Goal: Task Accomplishment & Management: Manage account settings

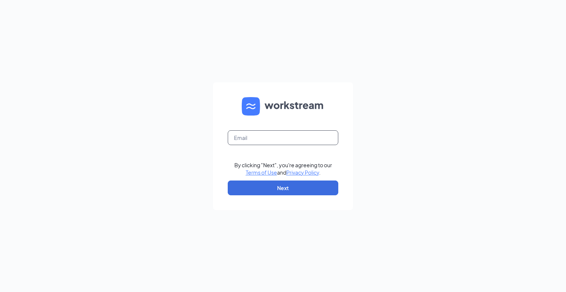
click at [261, 131] on input "text" at bounding box center [283, 137] width 111 height 15
type input "[PERSON_NAME][EMAIL_ADDRESS][DOMAIN_NAME]"
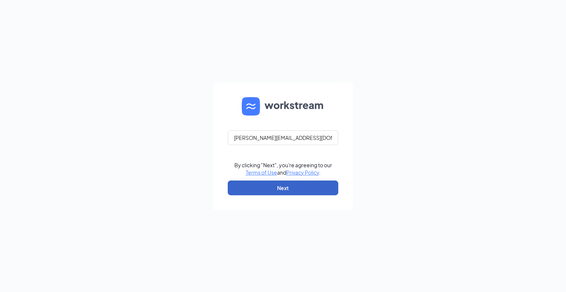
click at [283, 189] on button "Next" at bounding box center [283, 187] width 111 height 15
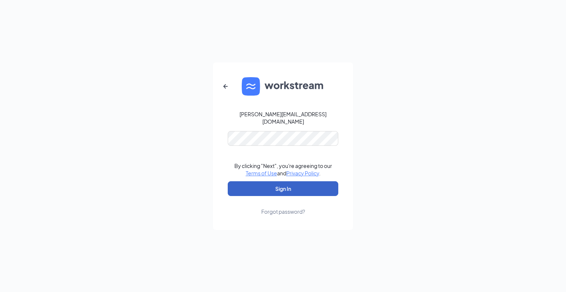
click at [285, 184] on button "Sign In" at bounding box center [283, 188] width 111 height 15
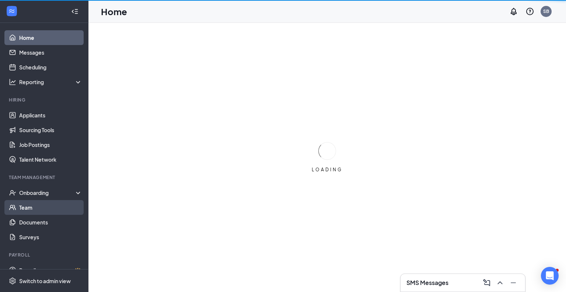
click at [31, 205] on link "Team" at bounding box center [50, 207] width 63 height 15
